Goal: Information Seeking & Learning: Learn about a topic

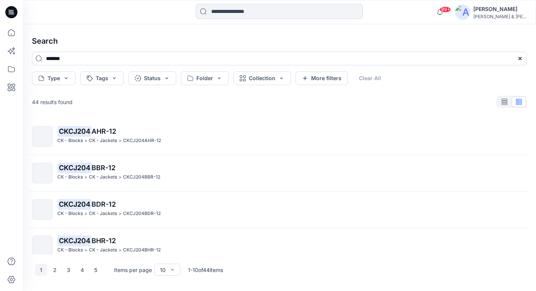
scroll to position [247, 0]
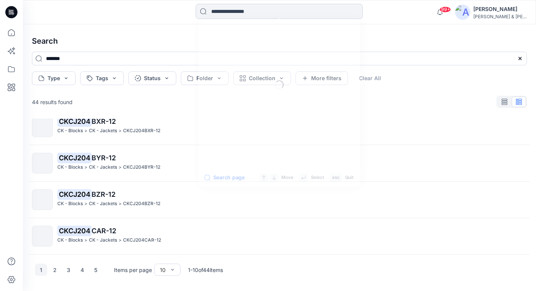
click at [259, 13] on input at bounding box center [279, 11] width 167 height 15
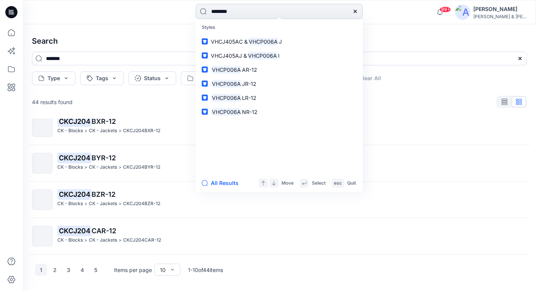
type input "*********"
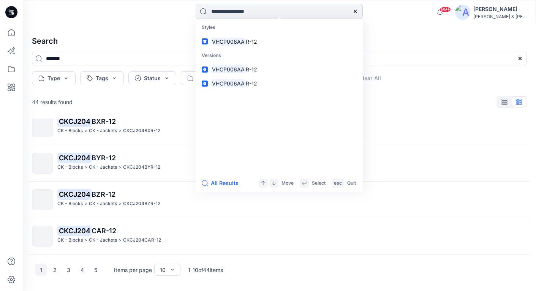
type input "*********"
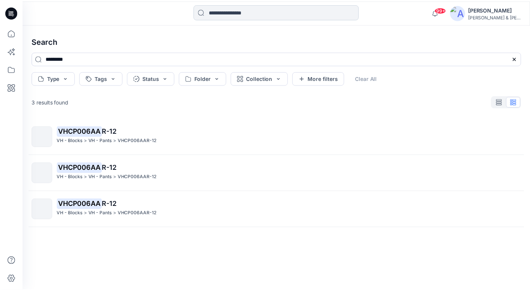
scroll to position [0, 0]
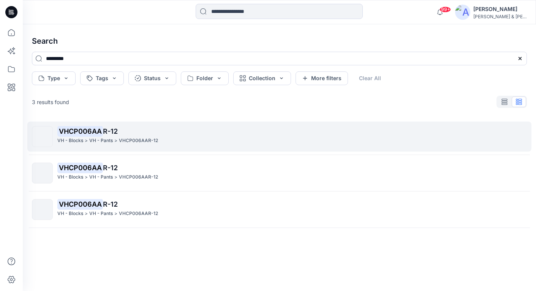
click at [100, 131] on mark "VHCP006AA" at bounding box center [80, 131] width 46 height 11
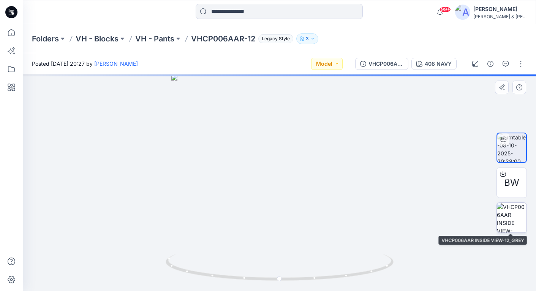
click at [523, 228] on img at bounding box center [512, 218] width 30 height 30
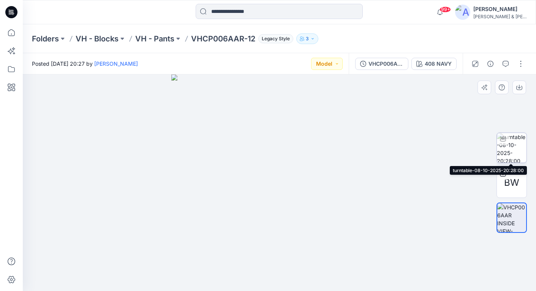
click at [511, 149] on img at bounding box center [512, 148] width 30 height 30
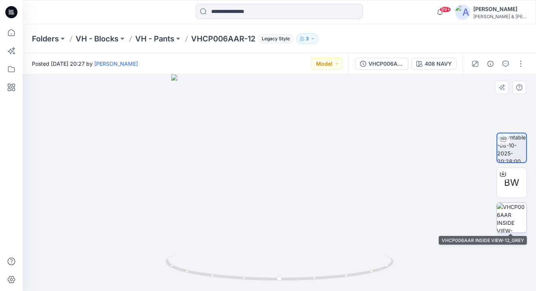
click at [509, 220] on img at bounding box center [512, 218] width 30 height 30
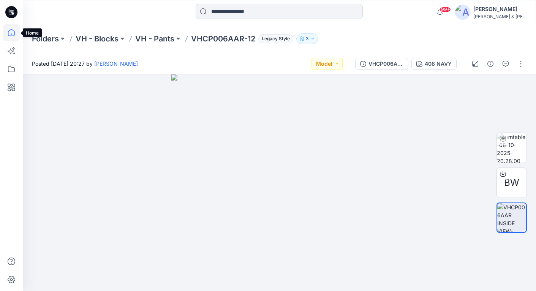
click at [16, 35] on icon at bounding box center [11, 32] width 17 height 17
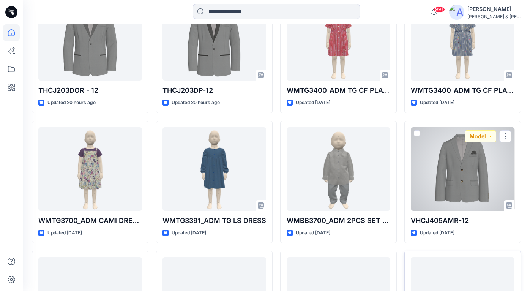
scroll to position [420, 0]
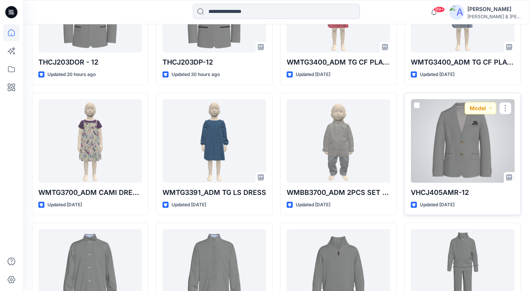
click at [462, 163] on div at bounding box center [463, 141] width 104 height 84
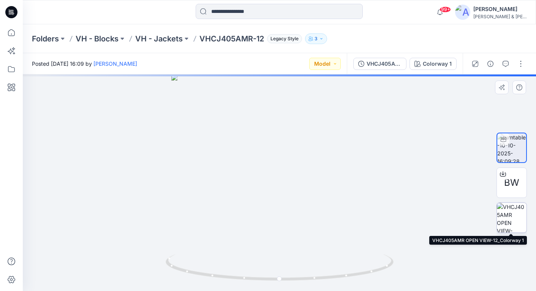
click at [516, 223] on img at bounding box center [512, 218] width 30 height 30
